Goal: Obtain resource: Download file/media

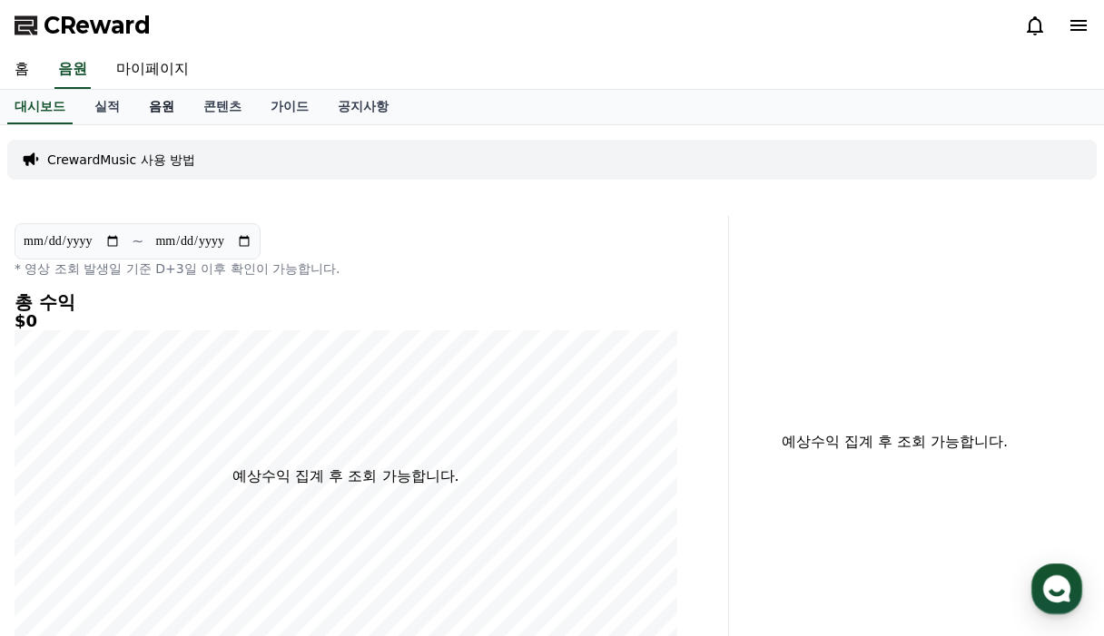
click at [162, 108] on link "음원" at bounding box center [161, 107] width 54 height 34
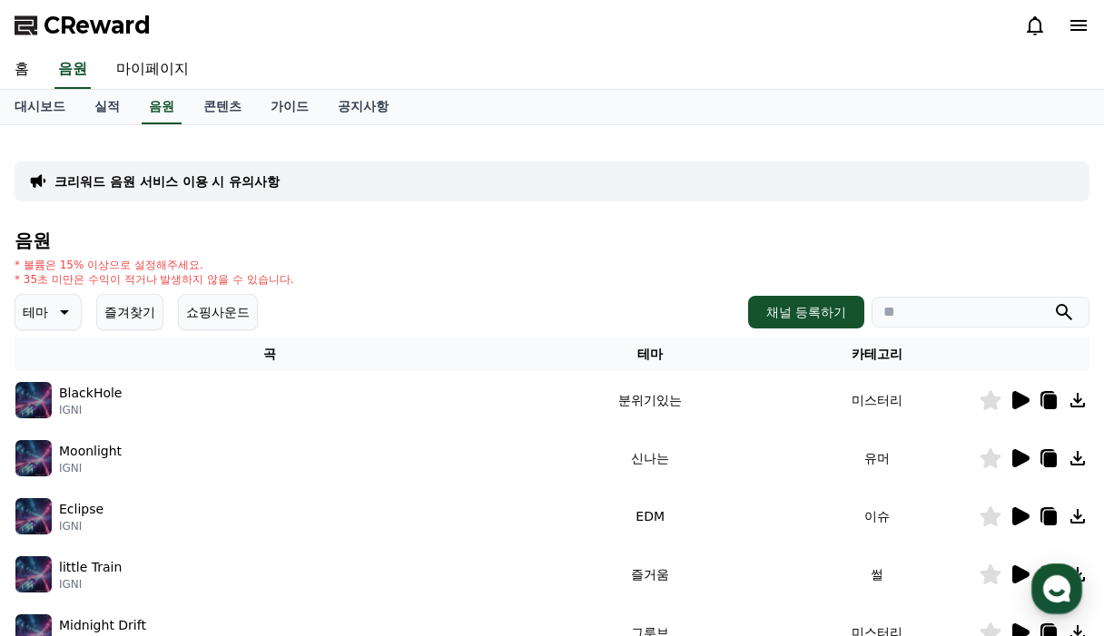
scroll to position [91, 0]
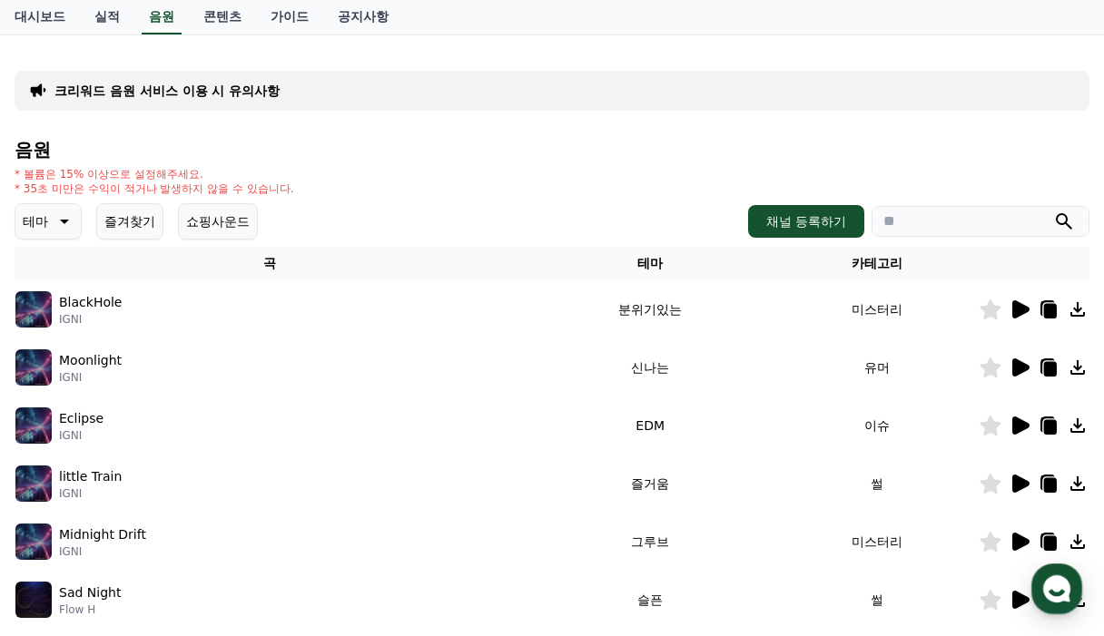
click at [60, 226] on icon at bounding box center [63, 222] width 22 height 22
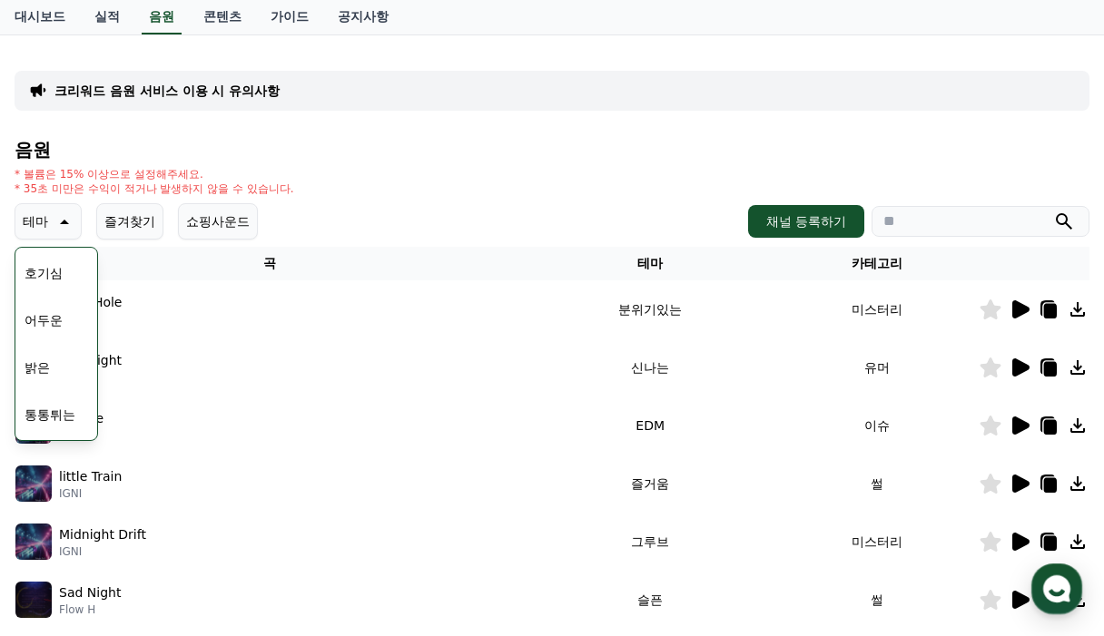
click at [50, 372] on button "밝은" at bounding box center [37, 368] width 40 height 40
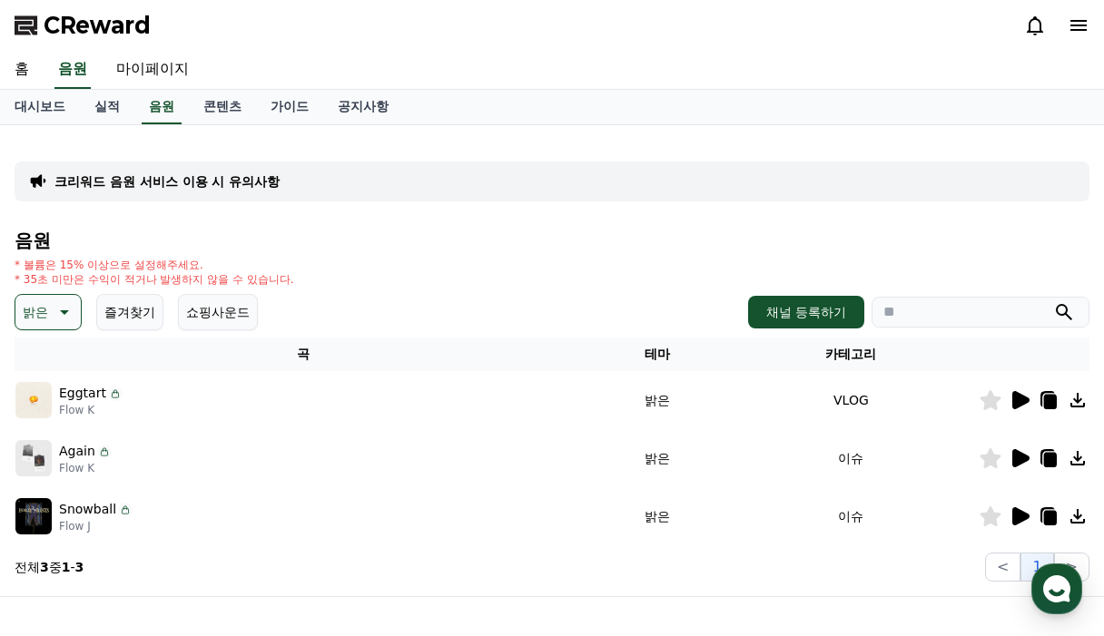
click at [1011, 395] on icon at bounding box center [1020, 400] width 22 height 22
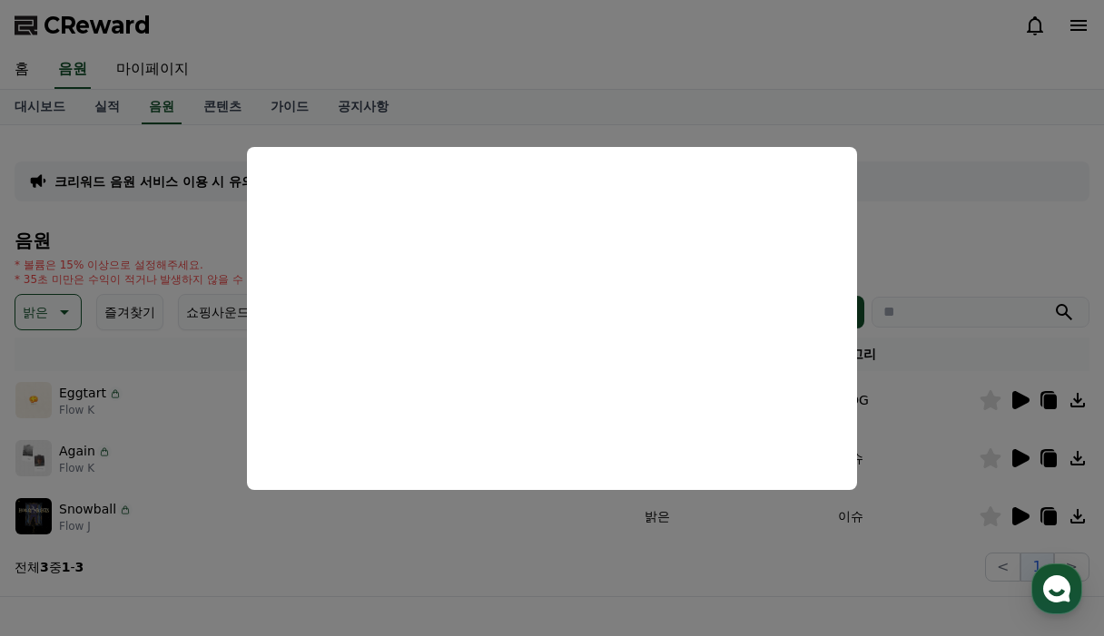
click at [961, 118] on button "close modal" at bounding box center [552, 318] width 1104 height 636
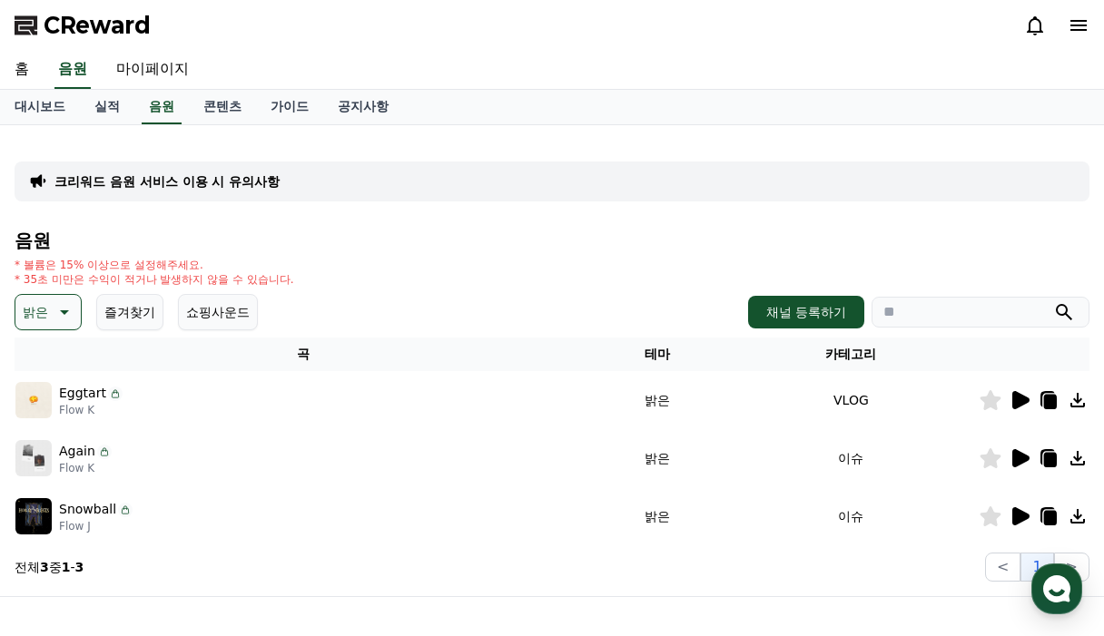
click at [1049, 398] on icon at bounding box center [1050, 402] width 13 height 15
click at [30, 397] on img at bounding box center [33, 400] width 36 height 36
click at [1060, 400] on div at bounding box center [1033, 400] width 109 height 22
click at [1055, 402] on icon at bounding box center [1050, 402] width 13 height 15
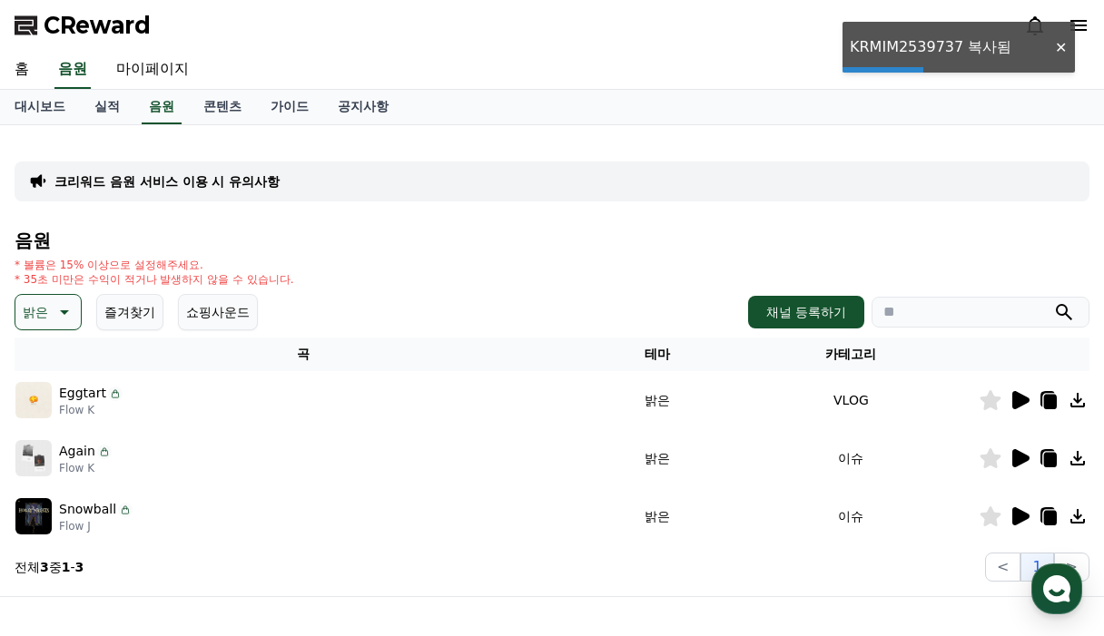
click at [1055, 402] on icon at bounding box center [1050, 402] width 13 height 15
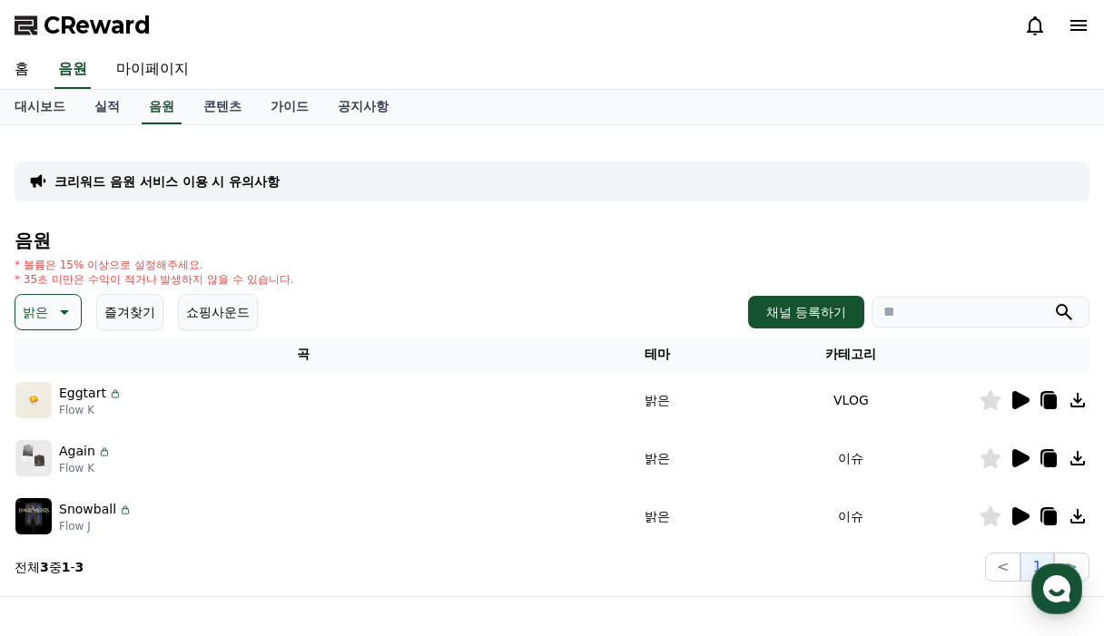
click at [1055, 402] on icon at bounding box center [1050, 402] width 13 height 15
click at [1048, 391] on icon at bounding box center [1047, 399] width 15 height 16
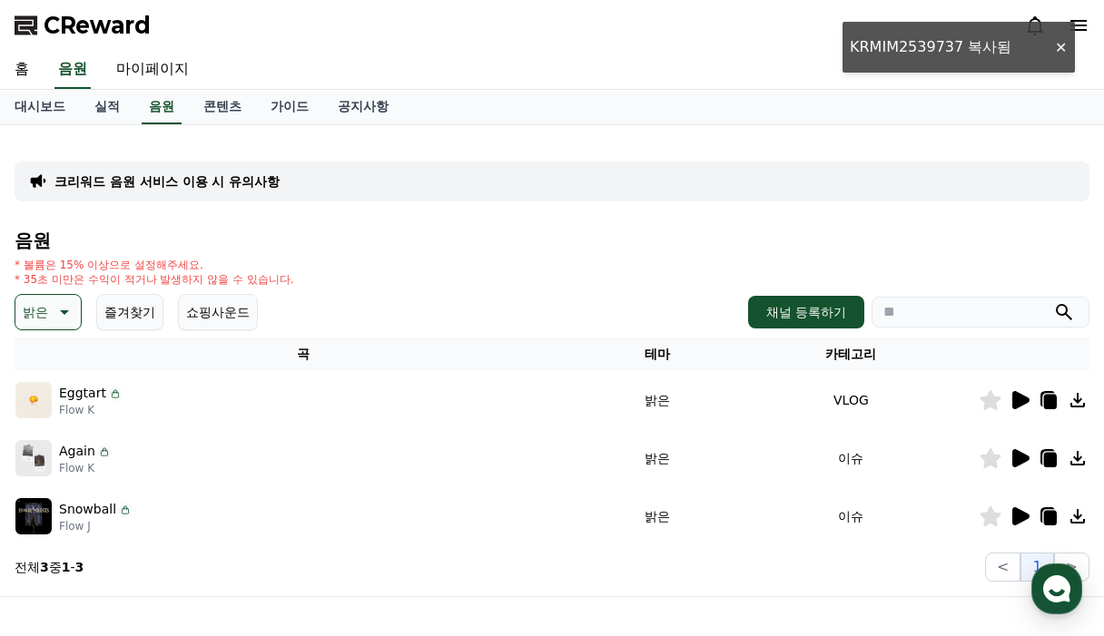
click at [1048, 391] on icon at bounding box center [1047, 399] width 15 height 16
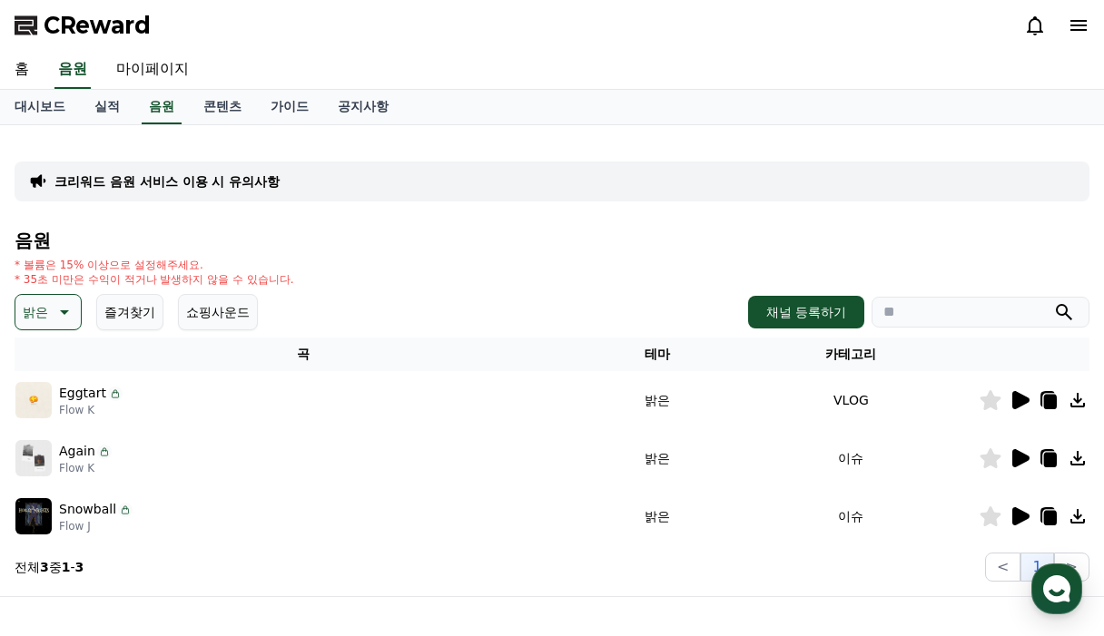
click at [1046, 399] on icon at bounding box center [1050, 402] width 13 height 15
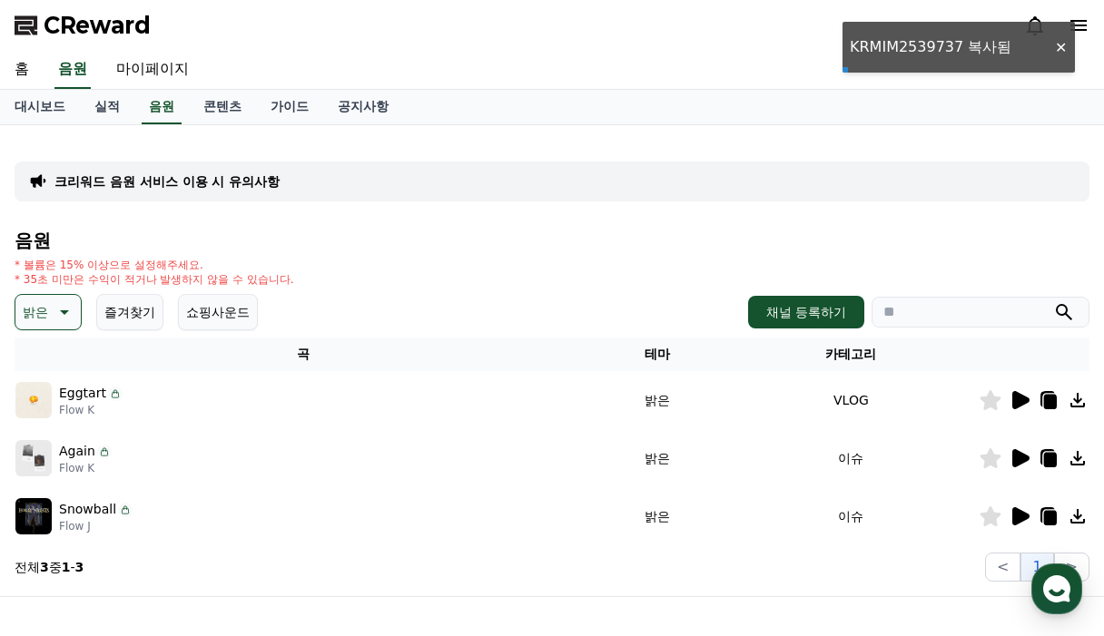
click at [1046, 399] on icon at bounding box center [1050, 402] width 13 height 15
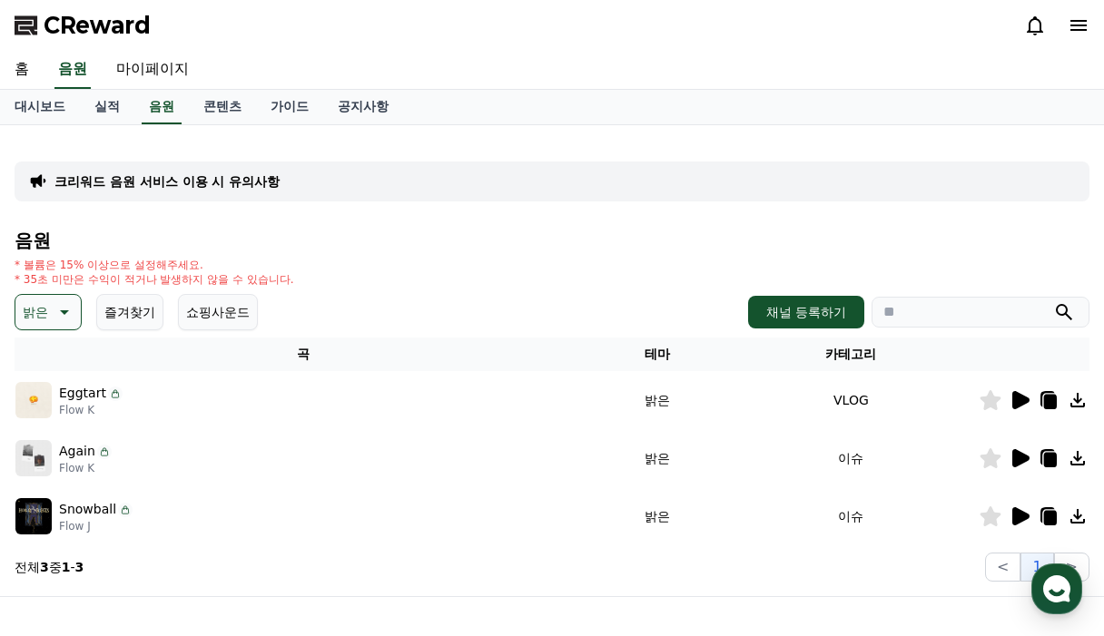
click at [1046, 399] on icon at bounding box center [1050, 402] width 13 height 15
